Goal: Transaction & Acquisition: Subscribe to service/newsletter

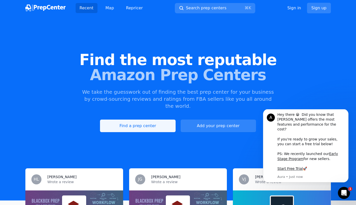
click at [137, 120] on link "Find a prep center" at bounding box center [137, 126] width 75 height 13
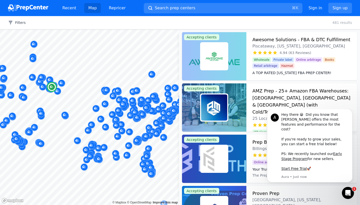
scroll to position [159, 0]
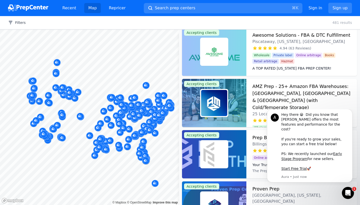
click at [350, 112] on icon "Dismiss notification" at bounding box center [350, 110] width 3 height 3
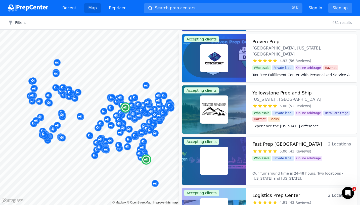
scroll to position [306, 0]
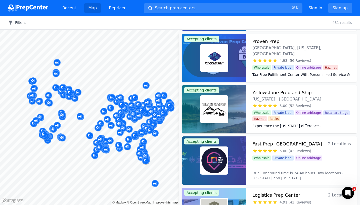
click at [17, 22] on button "Filters" at bounding box center [17, 22] width 18 height 5
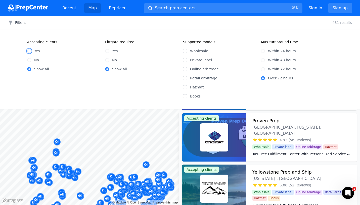
click at [30, 51] on input "Yes" at bounding box center [29, 51] width 4 height 4
radio input "true"
click at [186, 51] on input "Wholesale" at bounding box center [185, 51] width 4 height 4
checkbox input "true"
click at [185, 59] on input "Private label" at bounding box center [185, 60] width 4 height 4
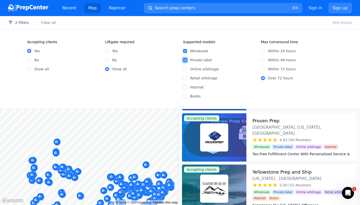
checkbox input "true"
click at [262, 69] on input "Within 72 hours" at bounding box center [263, 69] width 4 height 4
radio input "true"
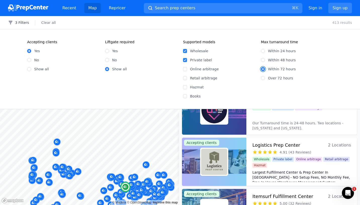
scroll to position [438, 0]
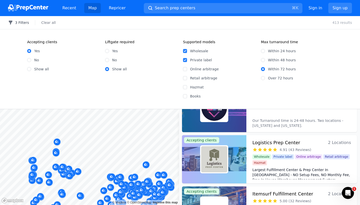
click at [20, 22] on button "3 Filters" at bounding box center [18, 22] width 21 height 5
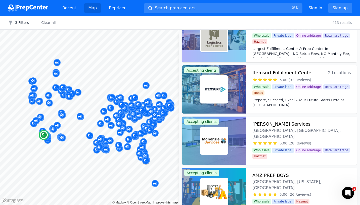
scroll to position [502, 0]
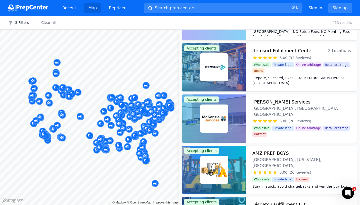
click at [42, 87] on div at bounding box center [61, 86] width 96 height 4
click at [31, 81] on div at bounding box center [56, 82] width 96 height 4
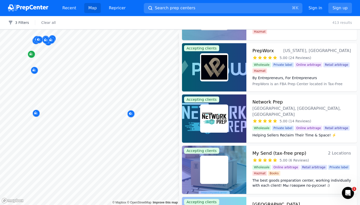
scroll to position [92, 0]
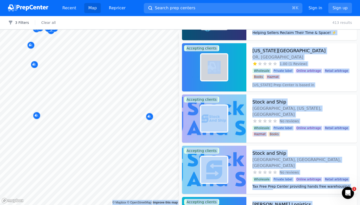
click at [98, 172] on body "Recent Map Repricer Search prep centers ⌘ K Open main menu Sign in Sign up Filt…" at bounding box center [180, 102] width 360 height 205
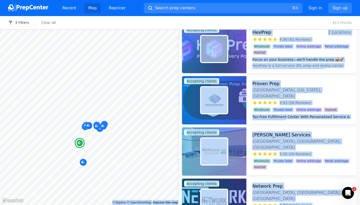
scroll to position [0, 0]
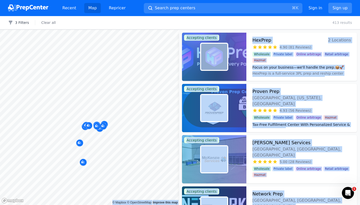
click at [339, 9] on link "Sign up" at bounding box center [340, 8] width 24 height 11
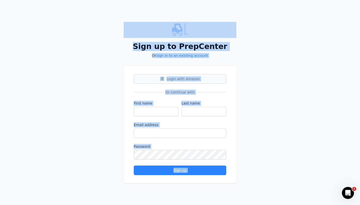
click at [205, 81] on button "Login with Amazon" at bounding box center [180, 79] width 92 height 10
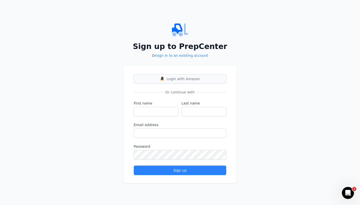
click at [177, 80] on span "Login with Amazon" at bounding box center [182, 78] width 33 height 5
